Goal: Task Accomplishment & Management: Manage account settings

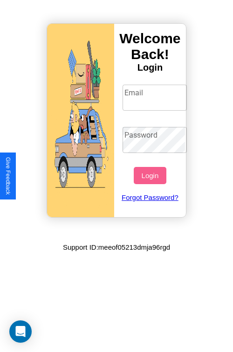
click at [156, 97] on input "Email" at bounding box center [154, 98] width 65 height 26
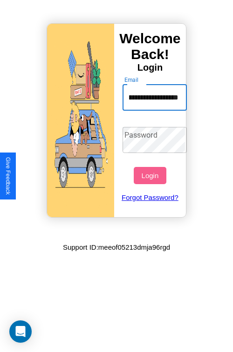
scroll to position [0, 46]
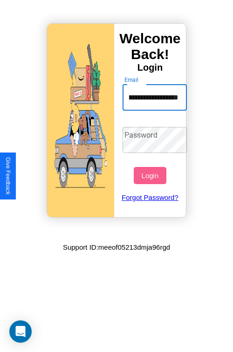
type input "**********"
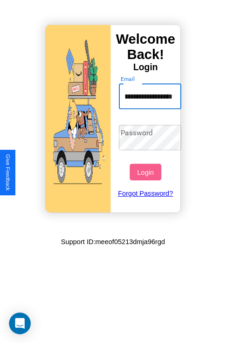
scroll to position [0, 0]
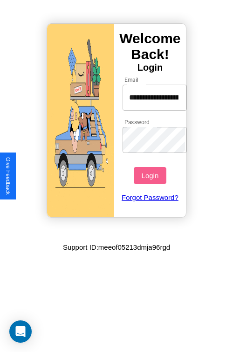
click at [151, 176] on button "Login" at bounding box center [150, 175] width 32 height 17
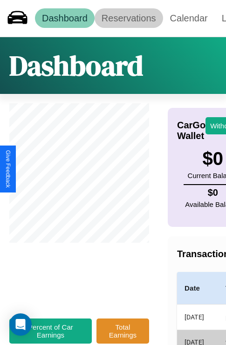
click at [129, 18] on link "Reservations" at bounding box center [129, 18] width 68 height 20
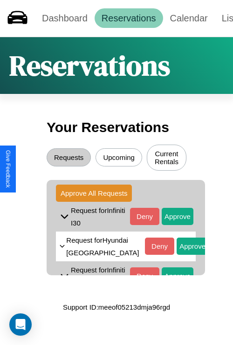
click at [119, 159] on button "Upcoming" at bounding box center [118, 158] width 47 height 18
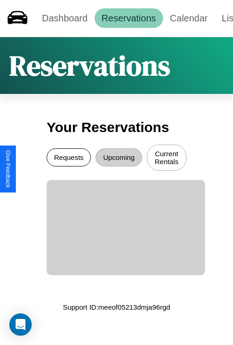
click at [68, 159] on button "Requests" at bounding box center [69, 158] width 44 height 18
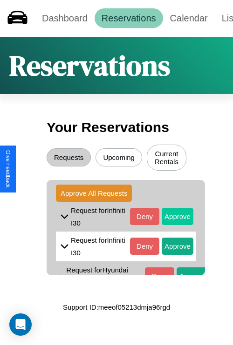
click at [170, 218] on button "Approve" at bounding box center [178, 216] width 32 height 17
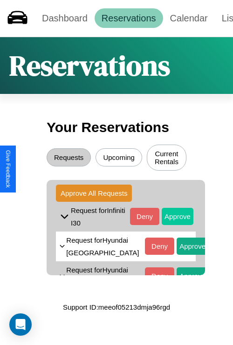
click at [170, 218] on button "Approve" at bounding box center [178, 216] width 32 height 17
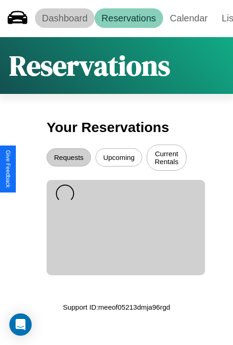
click at [64, 18] on link "Dashboard" at bounding box center [65, 18] width 60 height 20
